Goal: Task Accomplishment & Management: Complete application form

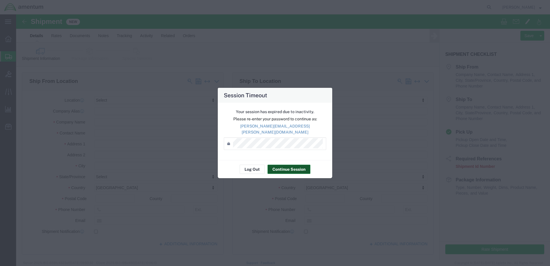
click at [290, 169] on button "Continue Session" at bounding box center [289, 169] width 43 height 9
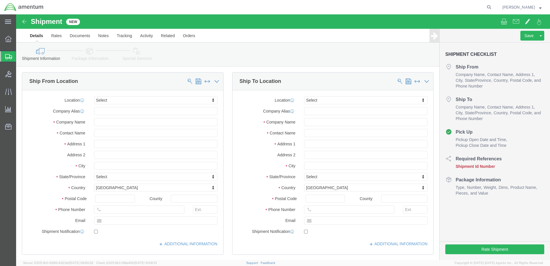
click at [0, 0] on span "Shipment Manager" at bounding box center [0, 0] width 0 height 0
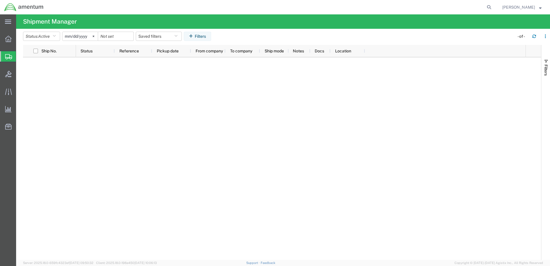
click at [0, 0] on span "Shipment Manager" at bounding box center [0, 0] width 0 height 0
click at [0, 0] on span "Create Shipment" at bounding box center [0, 0] width 0 height 0
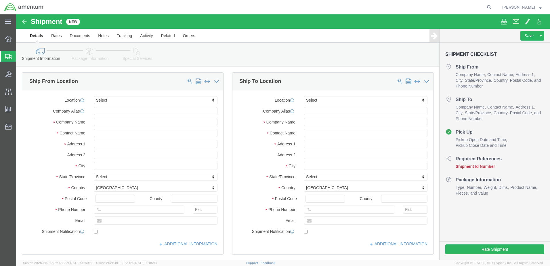
select select
click at [0, 0] on span "Shipment Manager" at bounding box center [0, 0] width 0 height 0
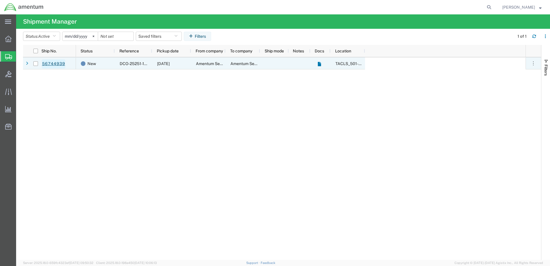
click at [58, 63] on link "56744939" at bounding box center [54, 63] width 24 height 9
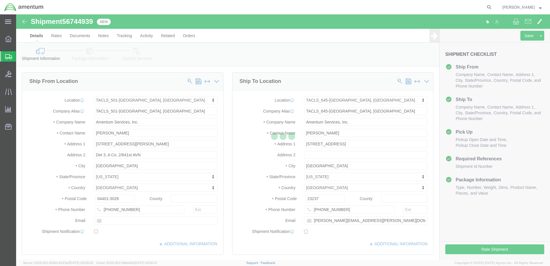
select select "42685"
select select "42721"
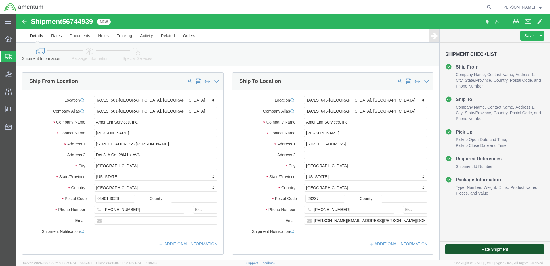
click button "Rate Shipment"
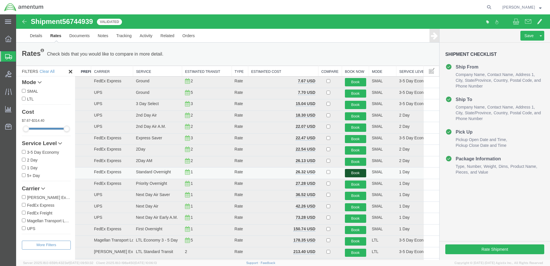
click at [354, 173] on button "Book" at bounding box center [355, 173] width 21 height 8
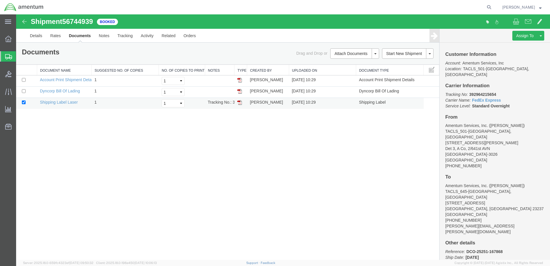
click at [241, 103] on img at bounding box center [239, 102] width 5 height 5
click at [0, 0] on span "Shipment Manager" at bounding box center [0, 0] width 0 height 0
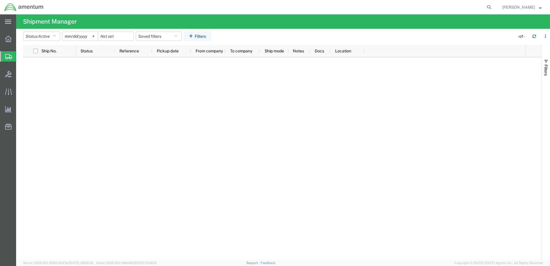
click at [0, 0] on span "Shipment Manager" at bounding box center [0, 0] width 0 height 0
click at [0, 0] on span "Create Shipment" at bounding box center [0, 0] width 0 height 0
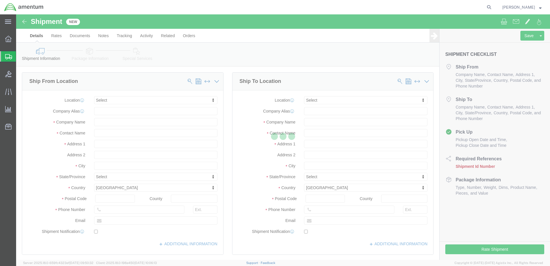
select select
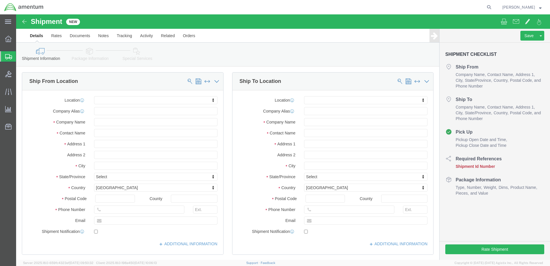
click at [0, 0] on span "Shipment Manager" at bounding box center [0, 0] width 0 height 0
